Goal: Task Accomplishment & Management: Use online tool/utility

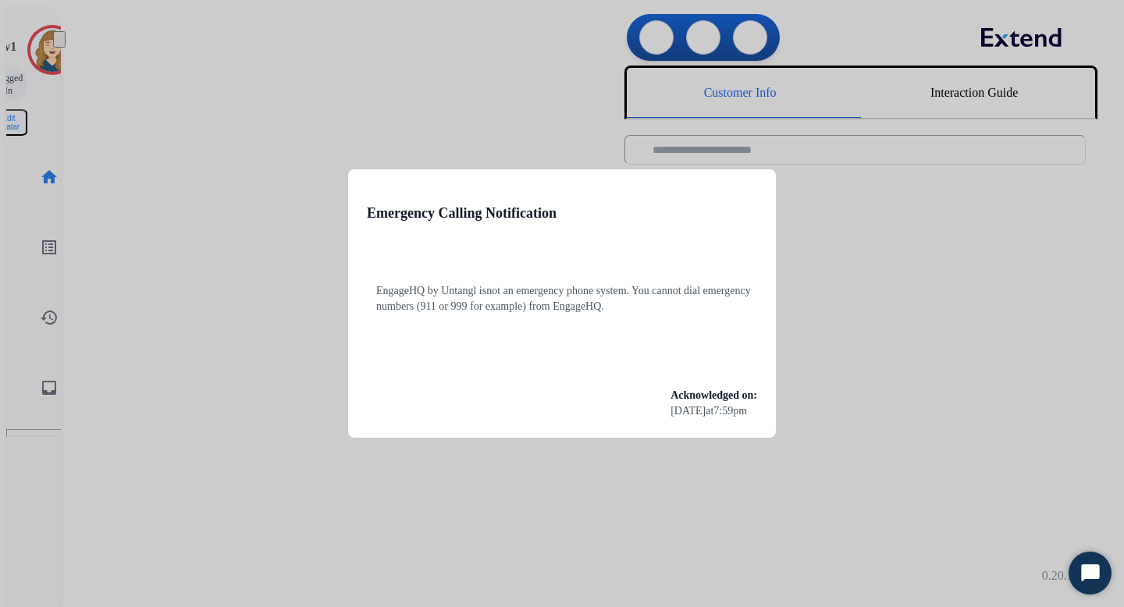
click at [292, 147] on div at bounding box center [562, 303] width 1124 height 607
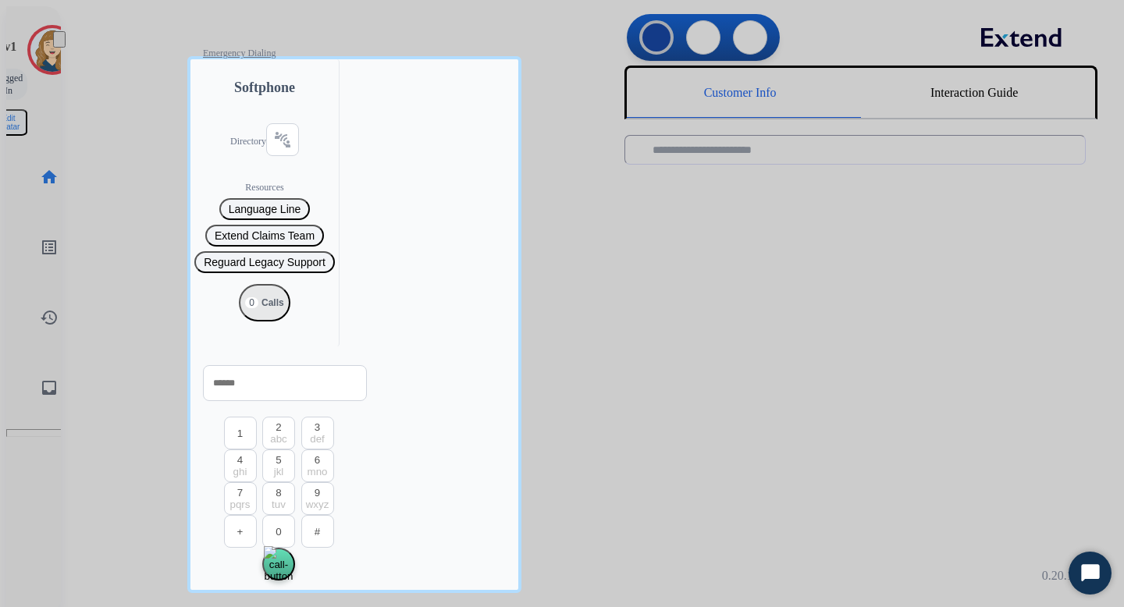
click at [148, 113] on div at bounding box center [562, 303] width 1124 height 607
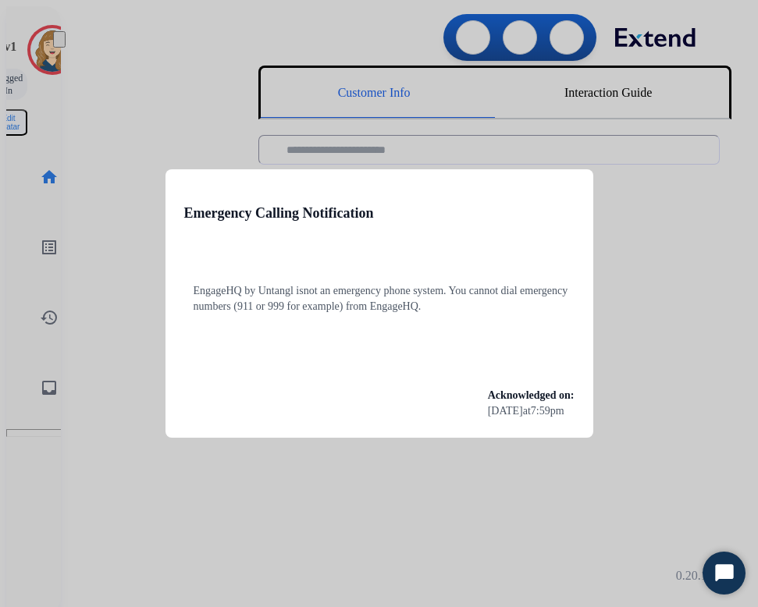
click at [585, 234] on div at bounding box center [379, 303] width 758 height 607
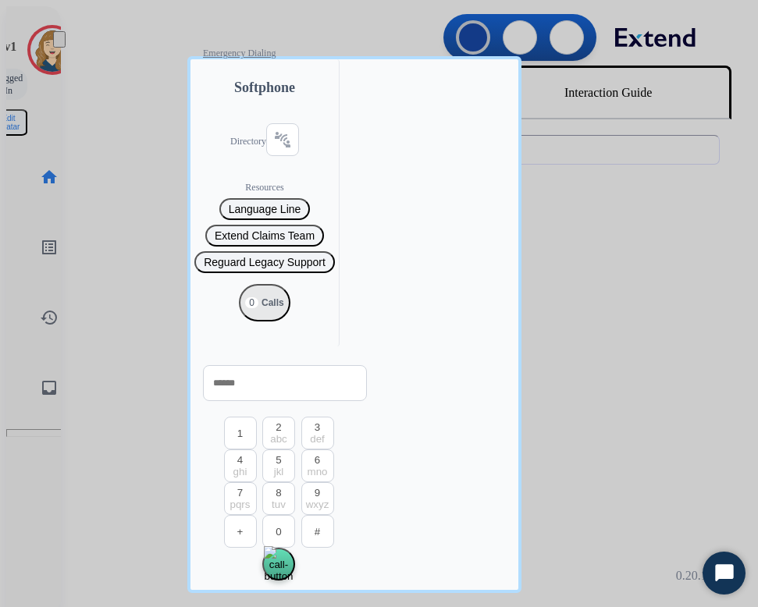
click at [634, 205] on div at bounding box center [379, 303] width 758 height 607
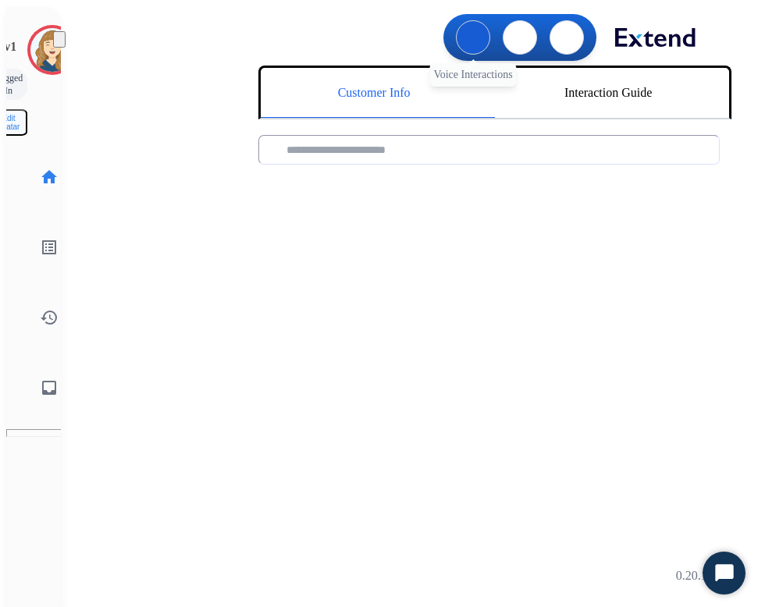
click at [466, 20] on button at bounding box center [473, 37] width 34 height 34
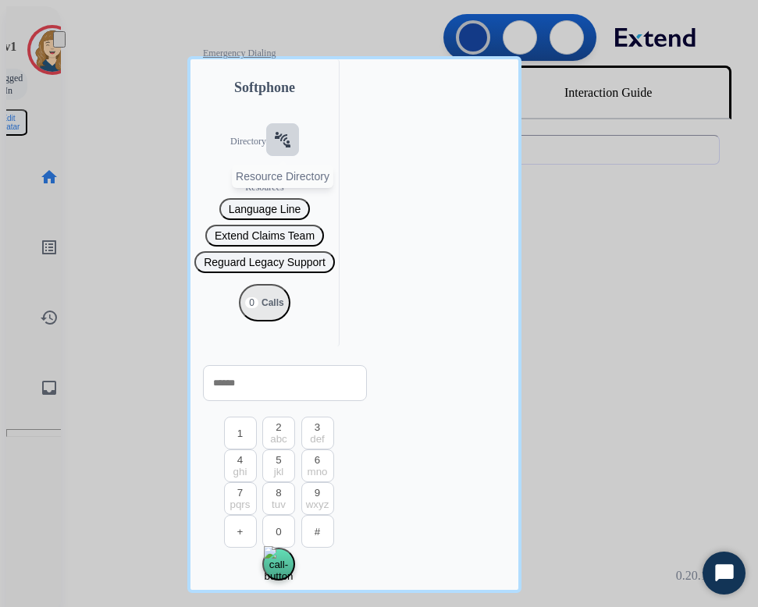
click at [273, 149] on mat-icon "connect_without_contact" at bounding box center [282, 139] width 19 height 19
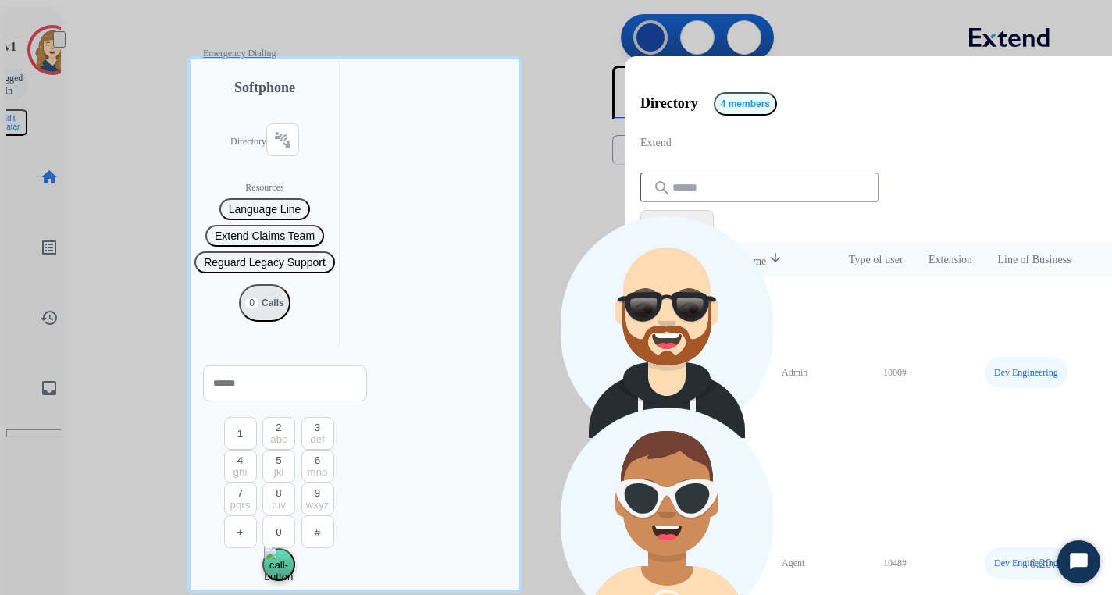
click at [662, 477] on button "call Agent Not Available." at bounding box center [654, 488] width 30 height 22
click at [663, 286] on button "call Agent Not Available." at bounding box center [654, 297] width 30 height 22
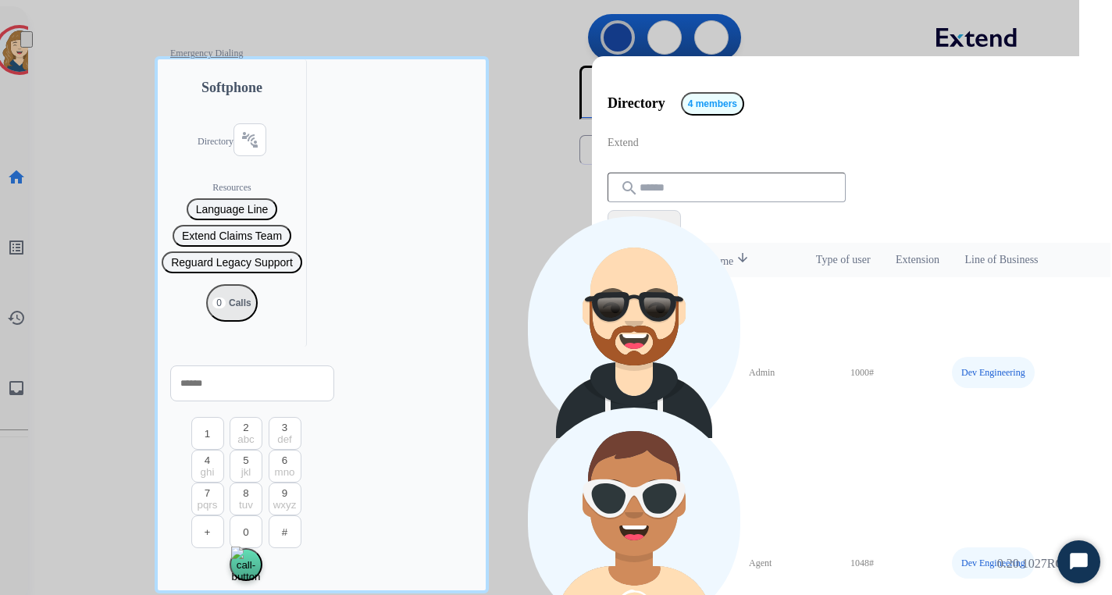
click at [757, 52] on div at bounding box center [523, 297] width 1112 height 595
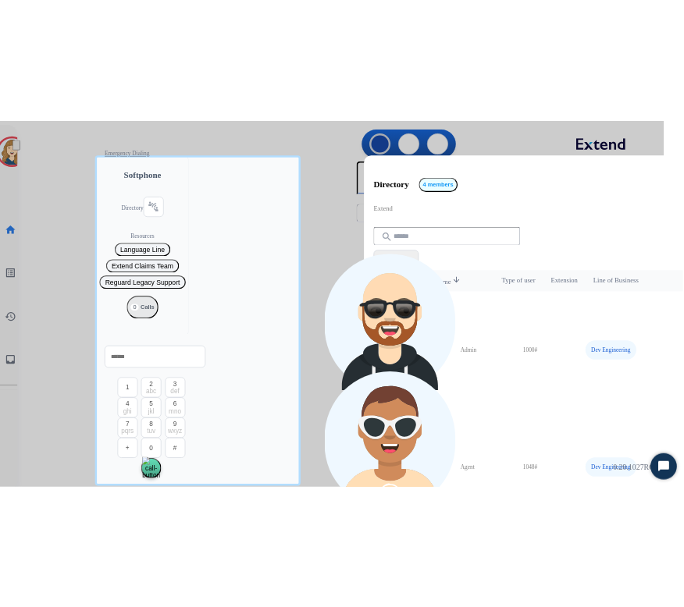
scroll to position [0, 0]
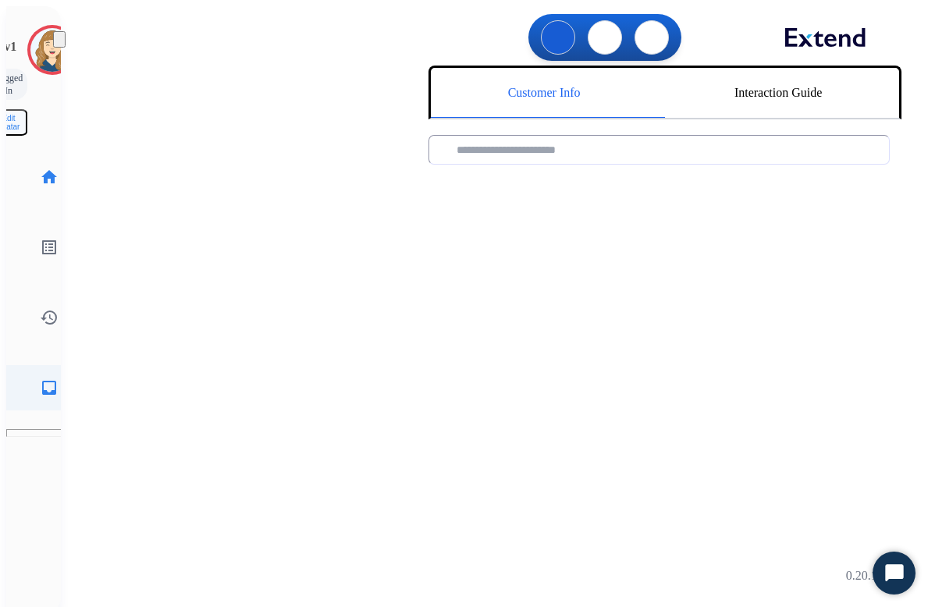
click at [38, 366] on link "inbox Emails" at bounding box center [49, 388] width 44 height 44
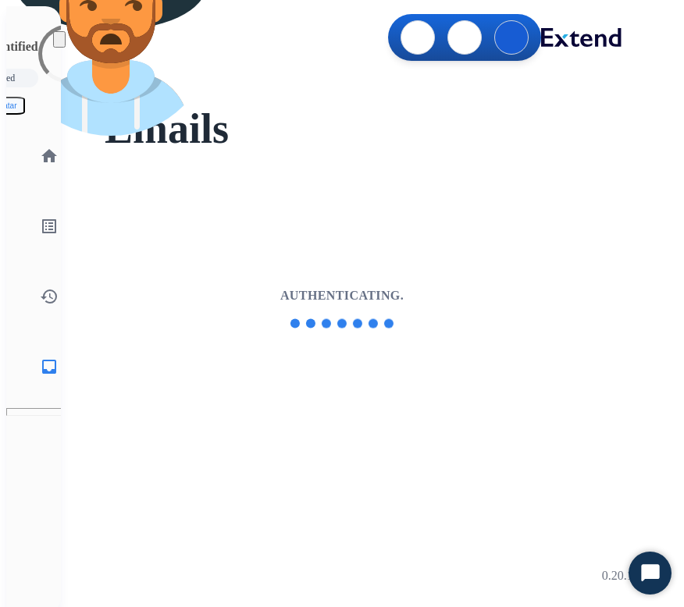
select select "**********"
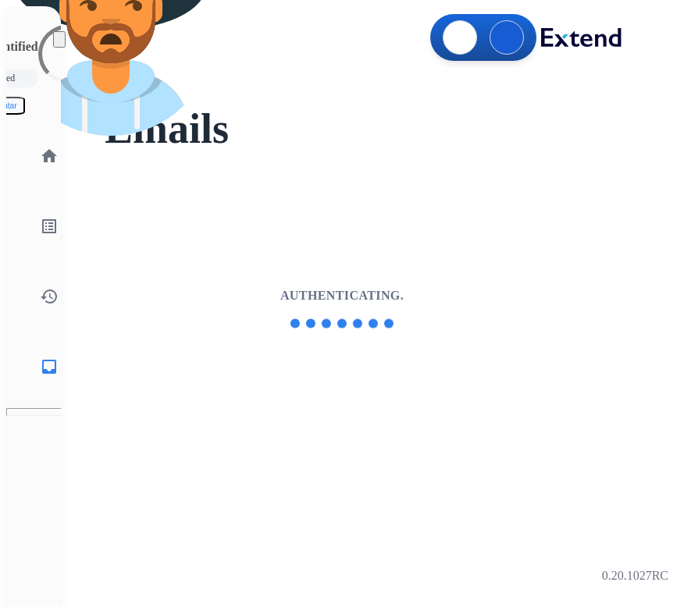
select select "**********"
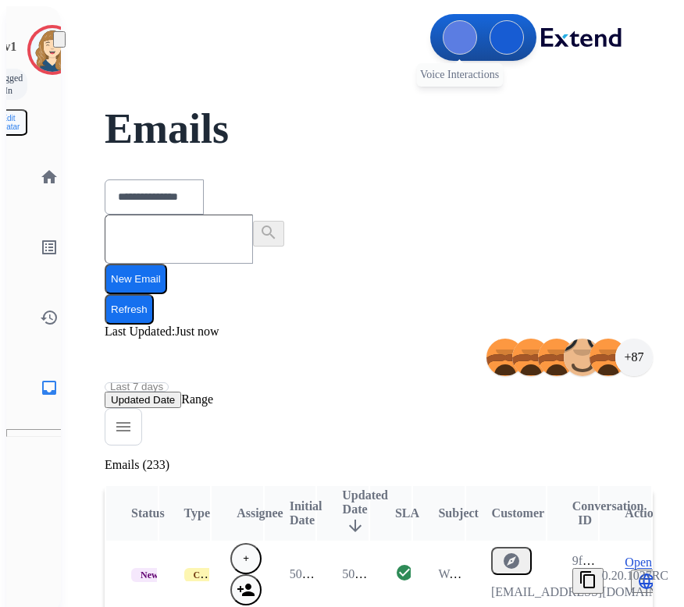
click at [460, 37] on img at bounding box center [460, 37] width 0 height 0
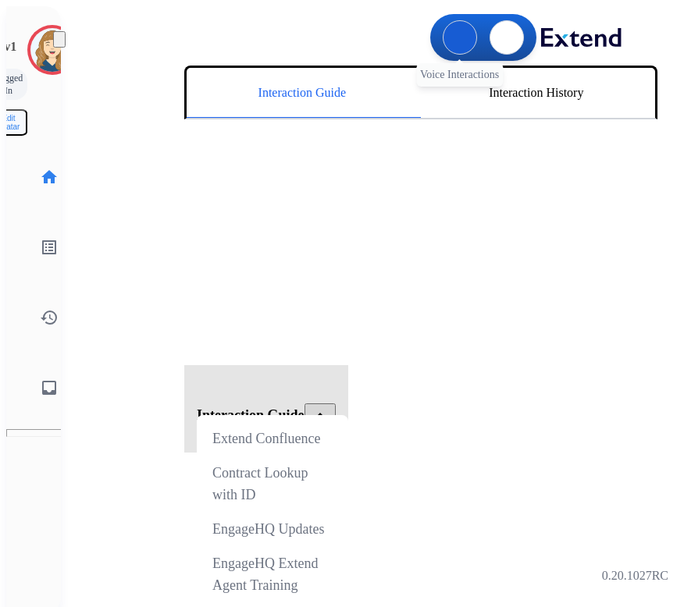
click at [460, 37] on img at bounding box center [460, 37] width 0 height 0
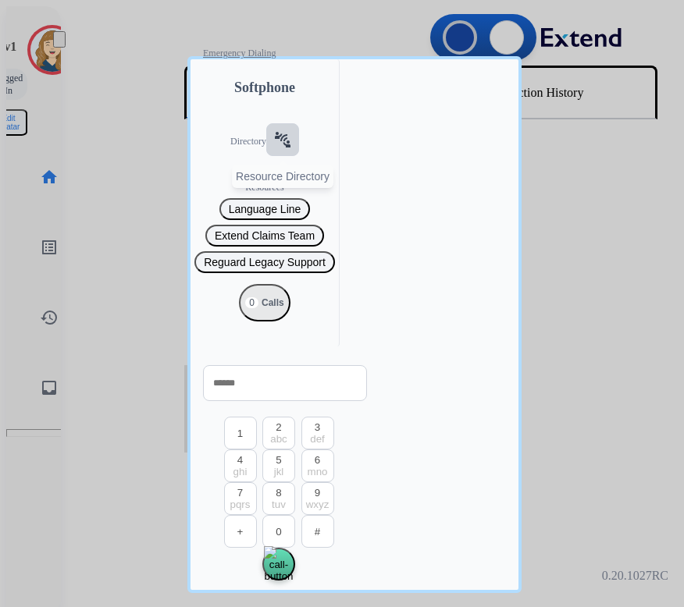
click at [273, 149] on mat-icon "connect_without_contact" at bounding box center [282, 139] width 19 height 19
